Goal: Navigation & Orientation: Find specific page/section

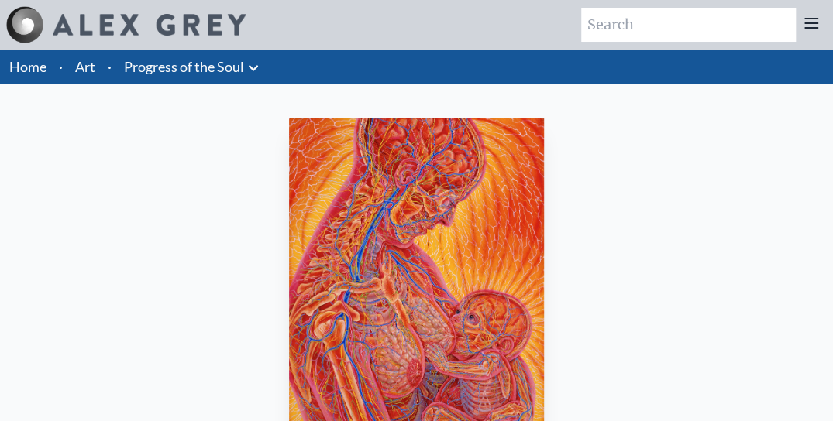
click at [254, 68] on icon at bounding box center [253, 68] width 19 height 19
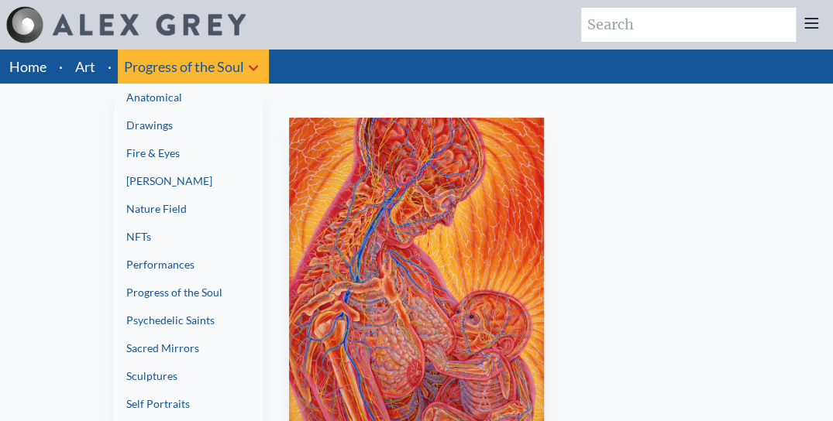
click at [169, 98] on link "Anatomical" at bounding box center [188, 98] width 149 height 28
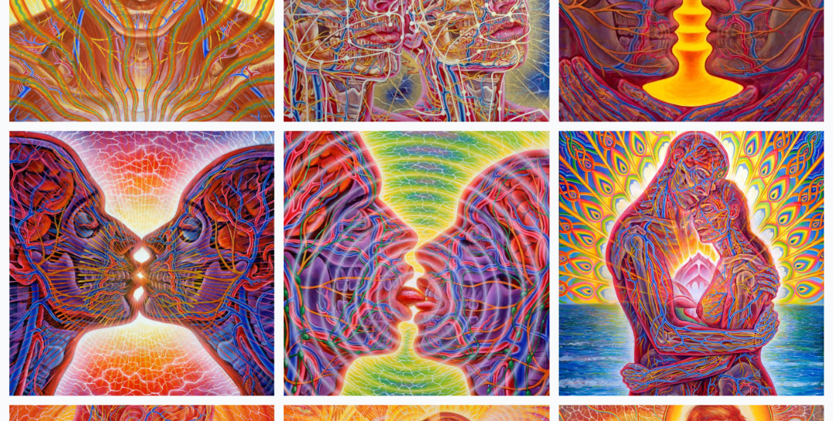
scroll to position [590, 0]
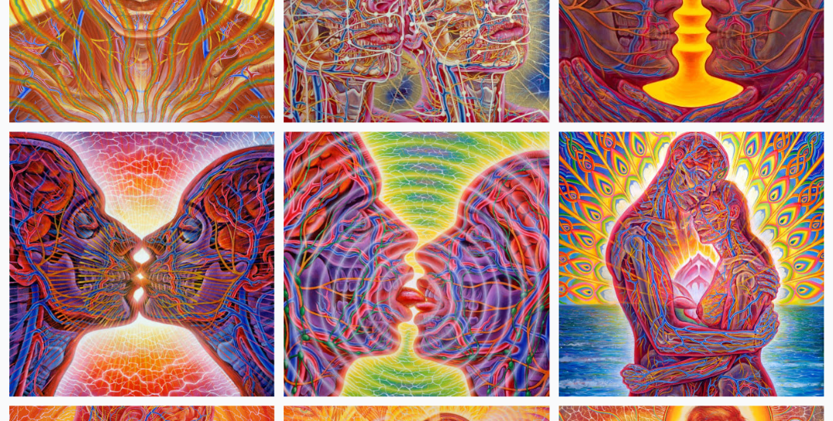
click at [641, 227] on img at bounding box center [690, 264] width 265 height 265
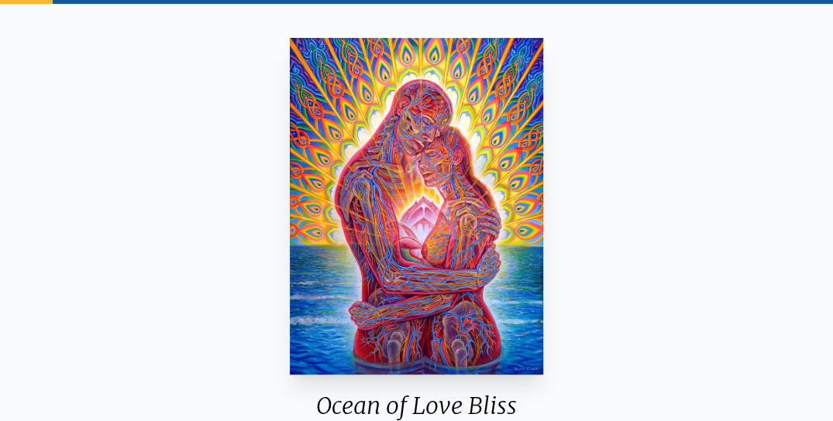
scroll to position [105, 0]
